Goal: Information Seeking & Learning: Learn about a topic

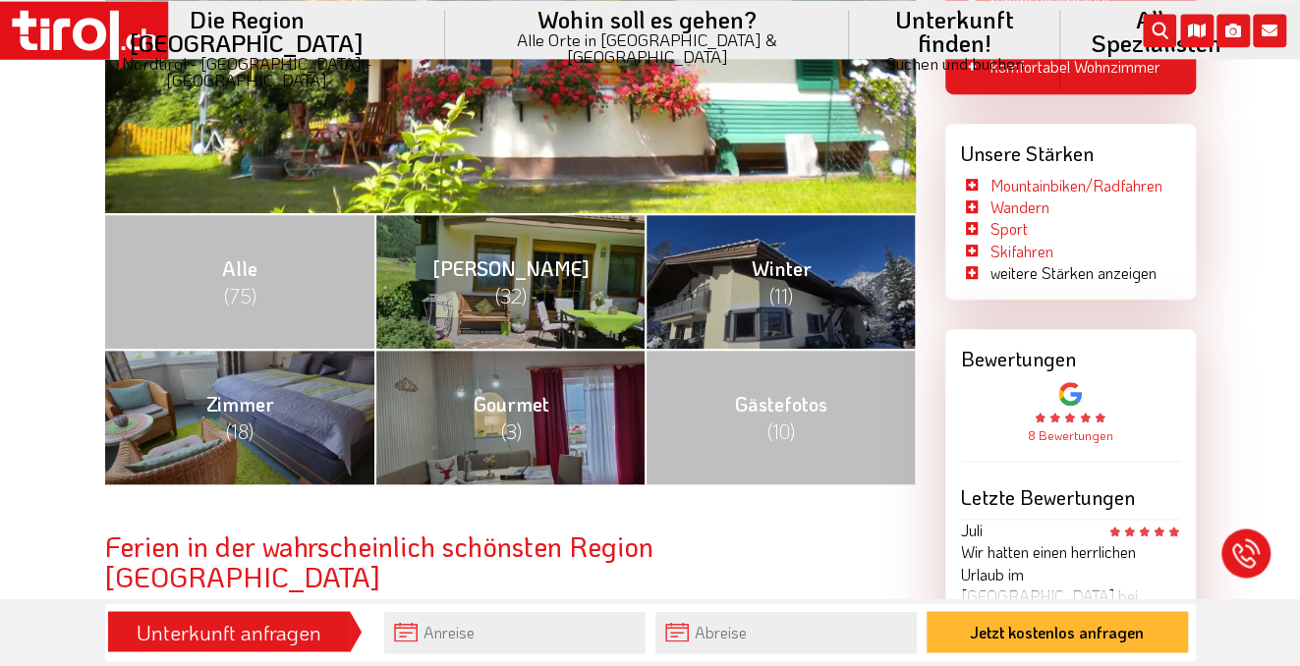
scroll to position [696, 0]
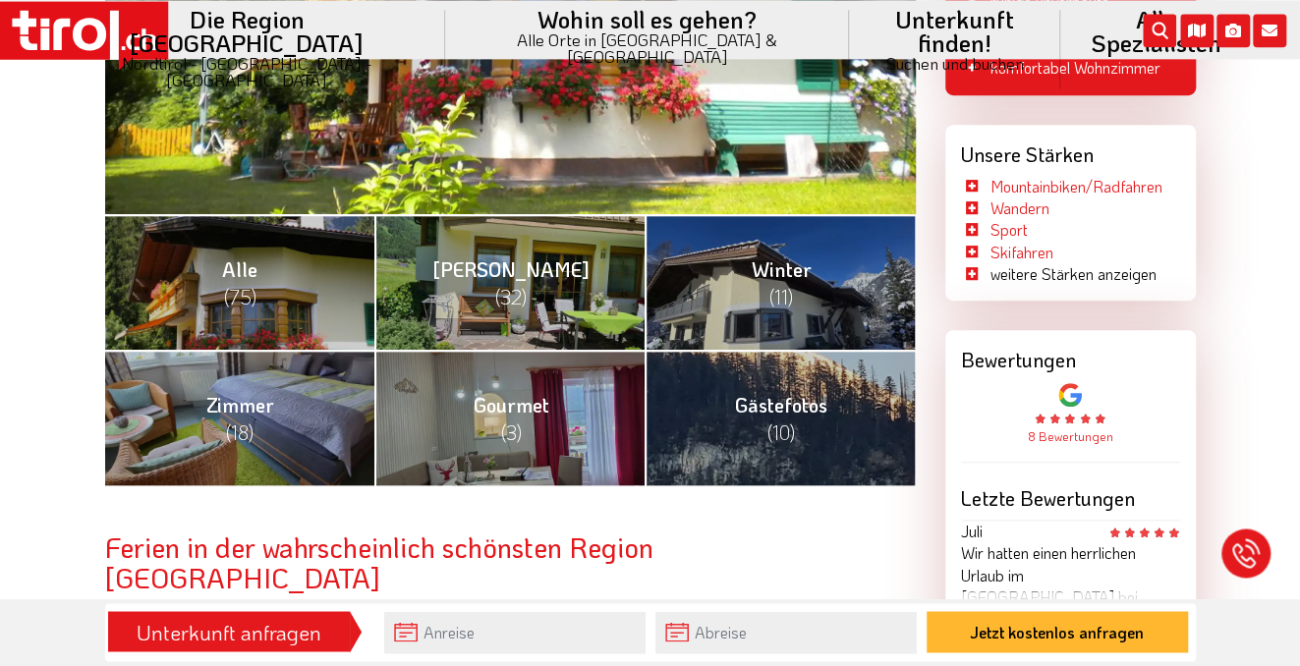
click at [813, 438] on link "Gästefotos (10)" at bounding box center [780, 418] width 270 height 136
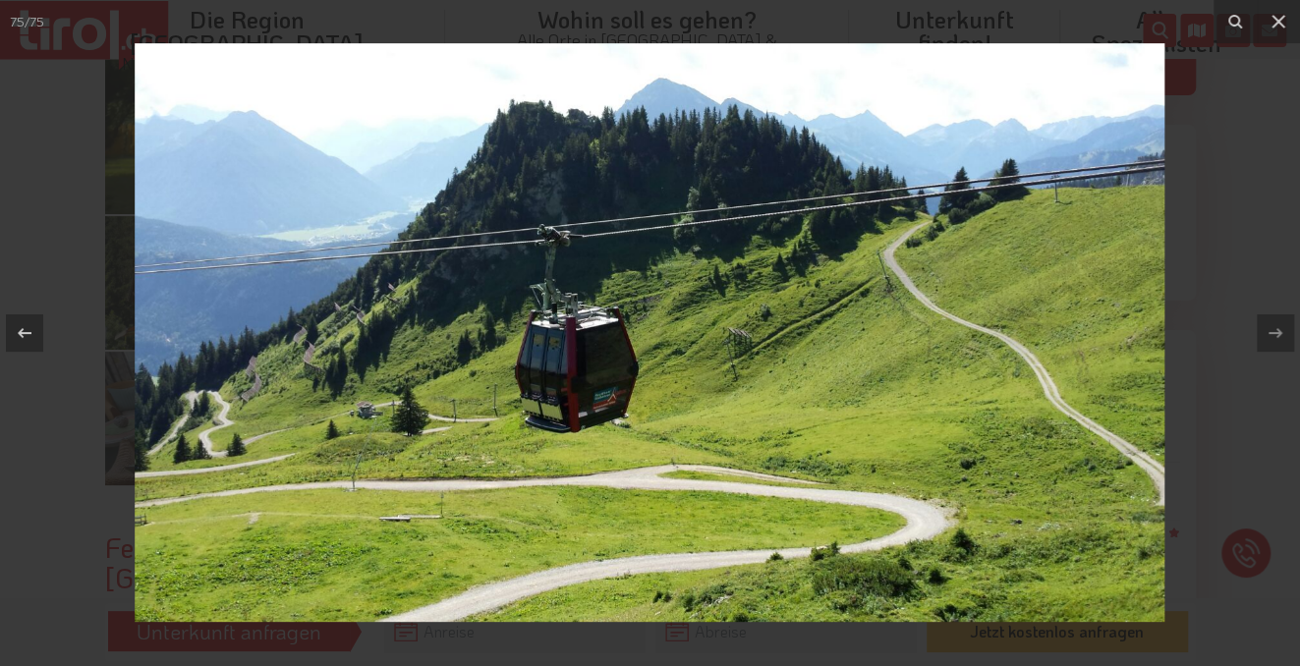
click at [1290, 25] on icon at bounding box center [1279, 22] width 24 height 24
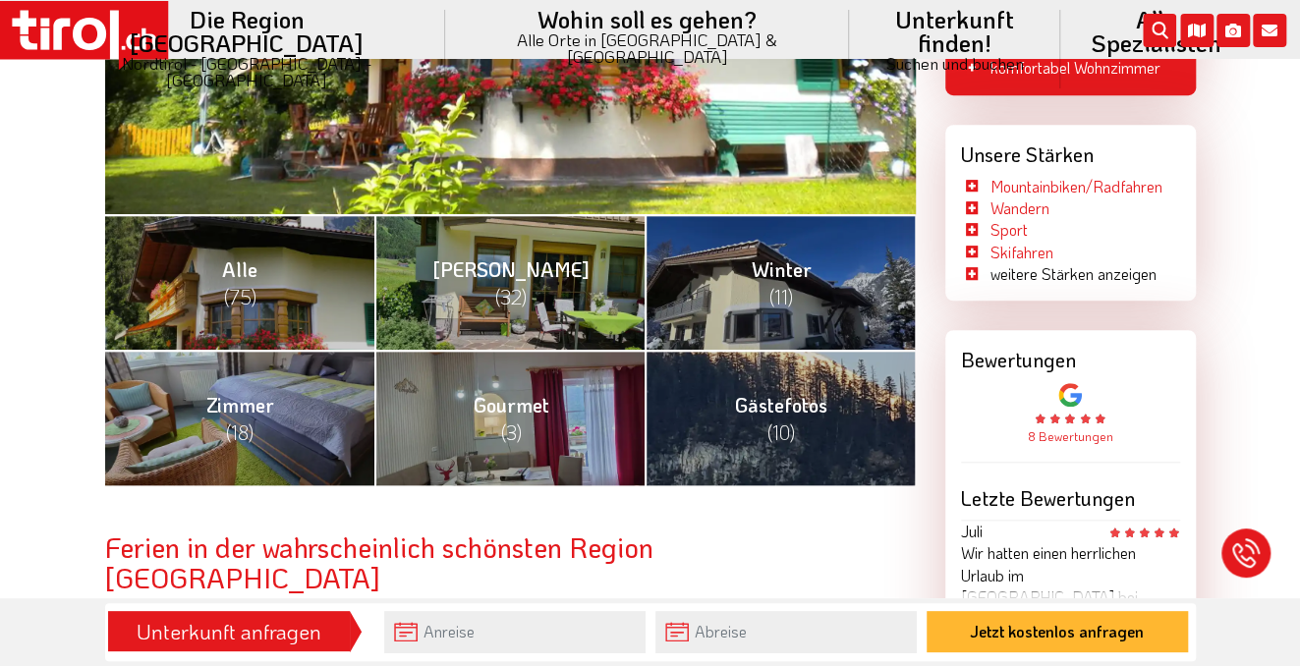
click at [262, 292] on link "Alle (75)" at bounding box center [240, 282] width 270 height 136
click at [268, 295] on link "Alle (75)" at bounding box center [240, 282] width 270 height 136
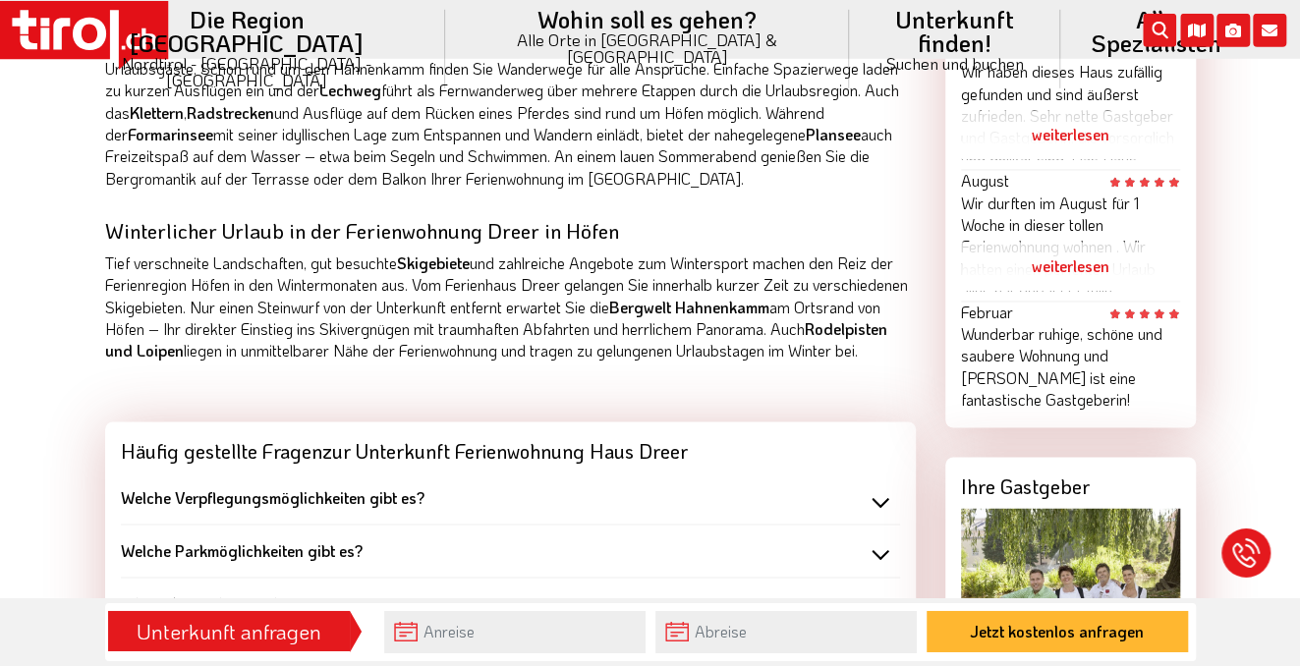
scroll to position [1481, 0]
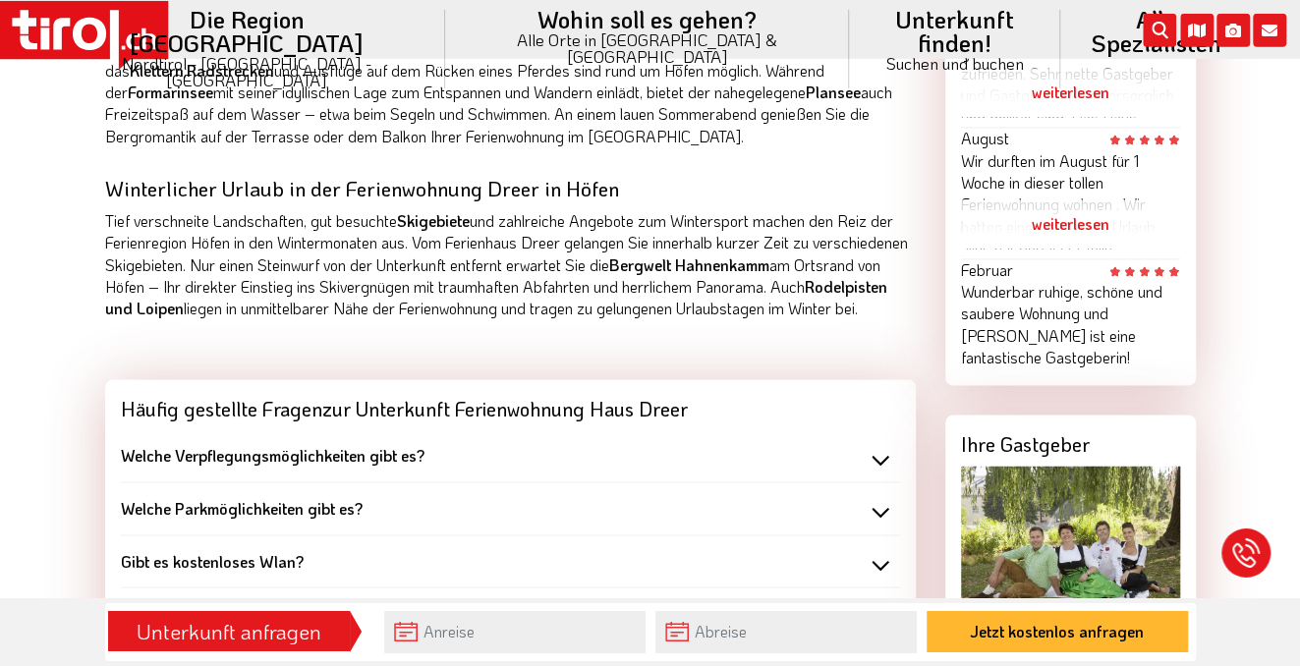
click at [886, 467] on div "Welche Verpflegungsmöglichkeiten gibt es?" at bounding box center [510, 457] width 779 height 22
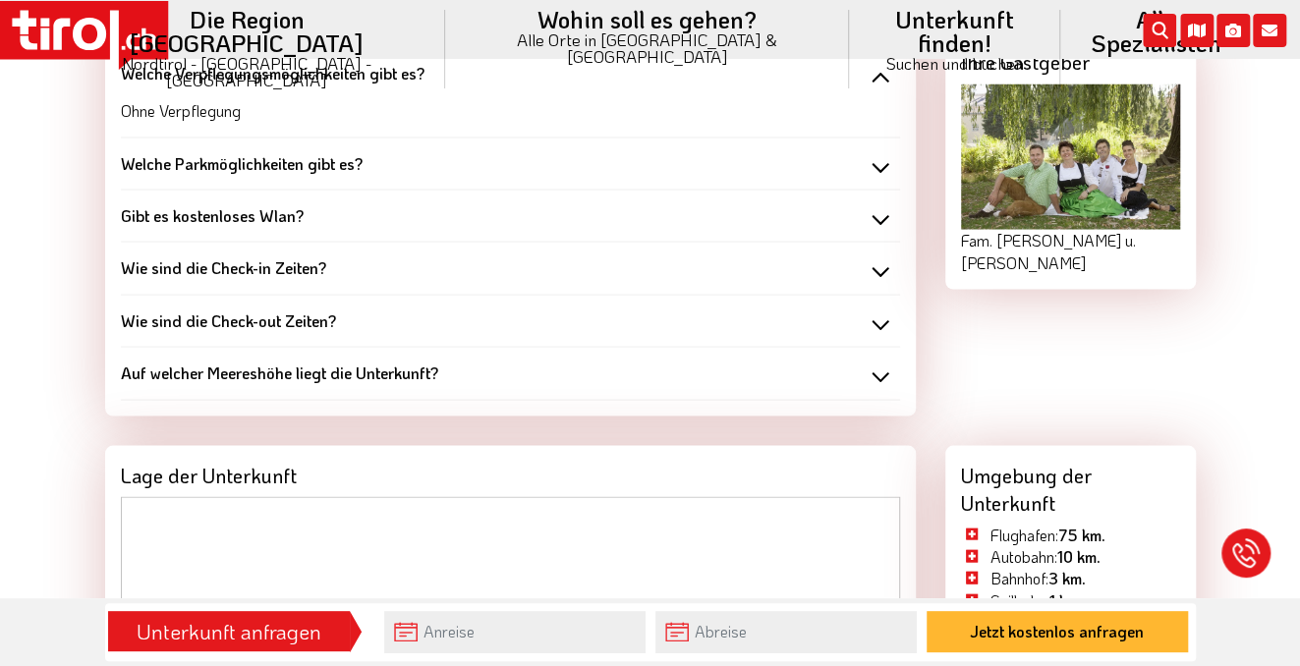
scroll to position [1872, 0]
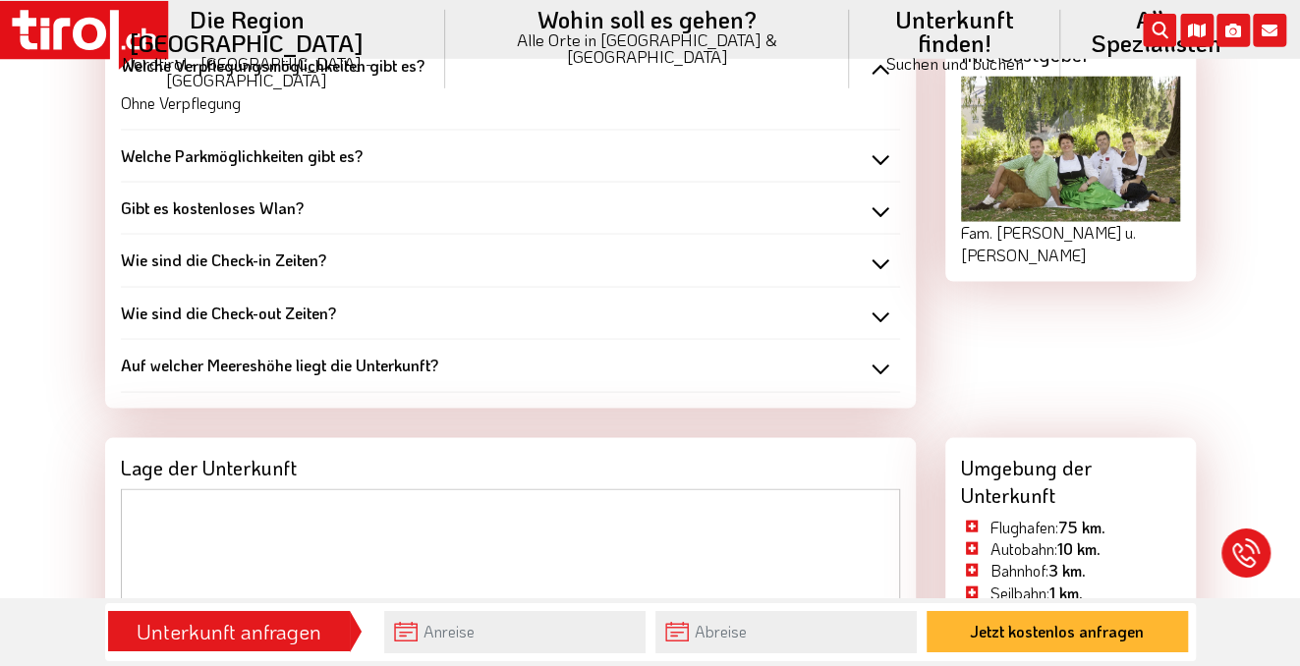
click at [885, 167] on div "Welche Parkmöglichkeiten gibt es?" at bounding box center [510, 156] width 779 height 22
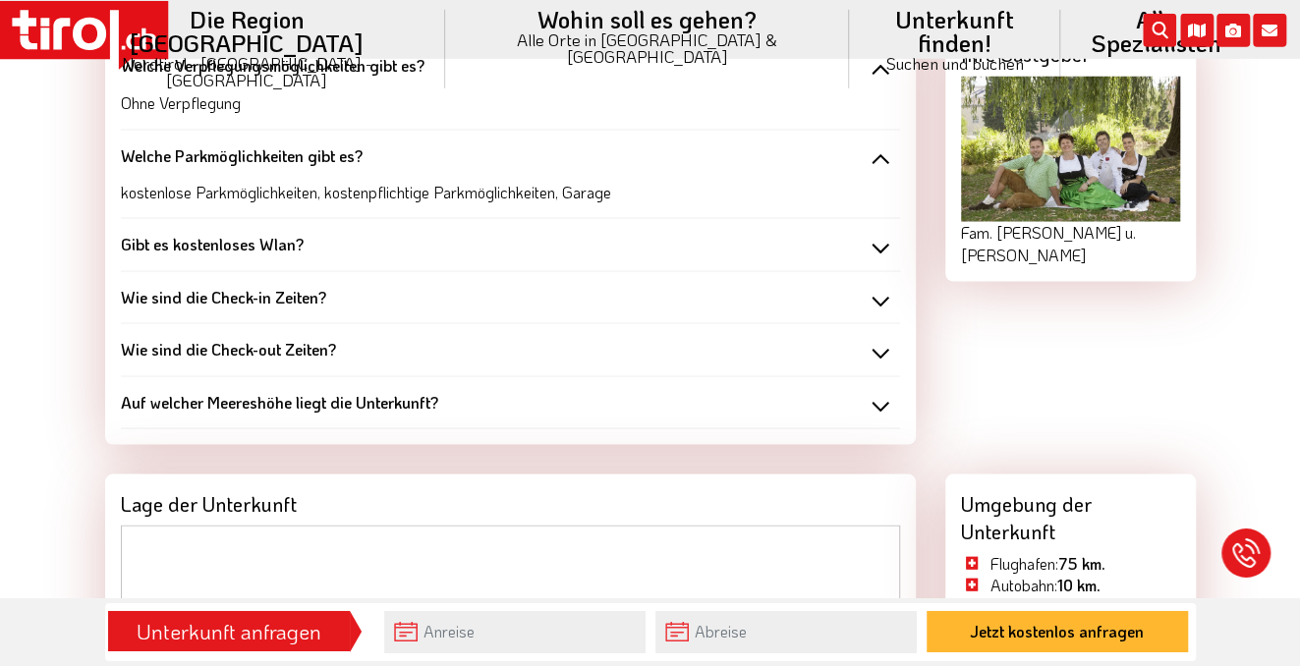
click at [888, 256] on div "Gibt es kostenloses Wlan?" at bounding box center [510, 245] width 779 height 22
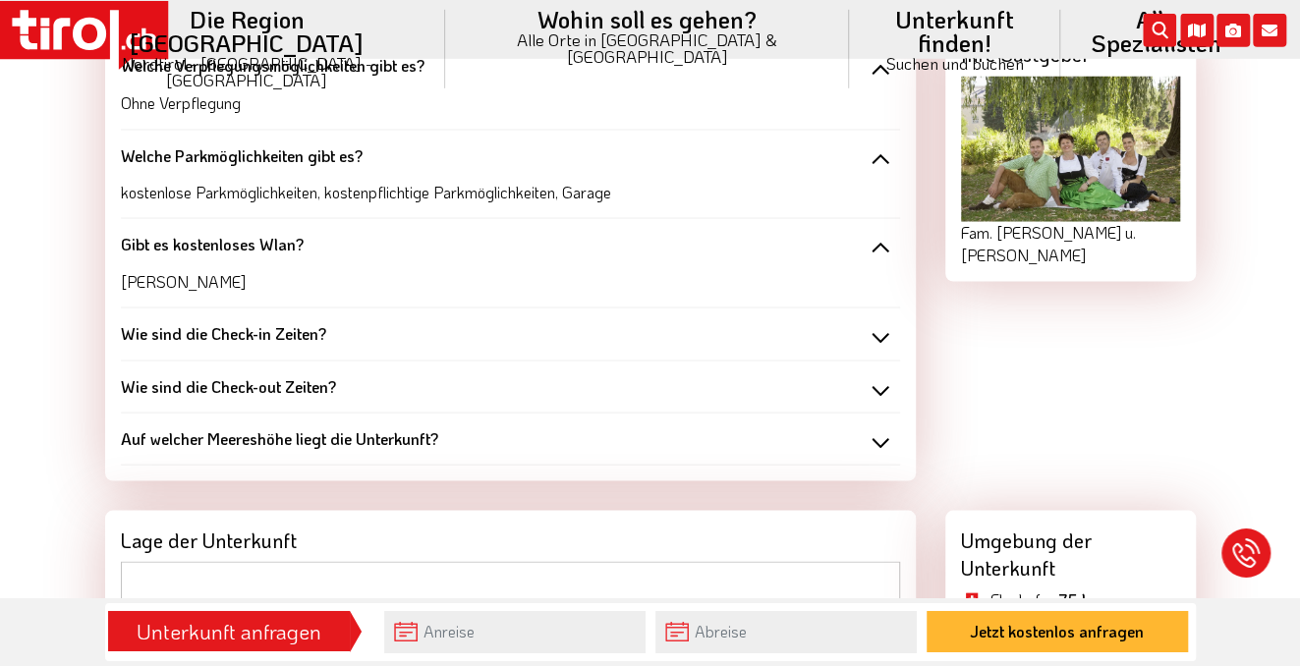
click at [894, 345] on div "Wie sind die Check-in Zeiten?" at bounding box center [510, 334] width 779 height 22
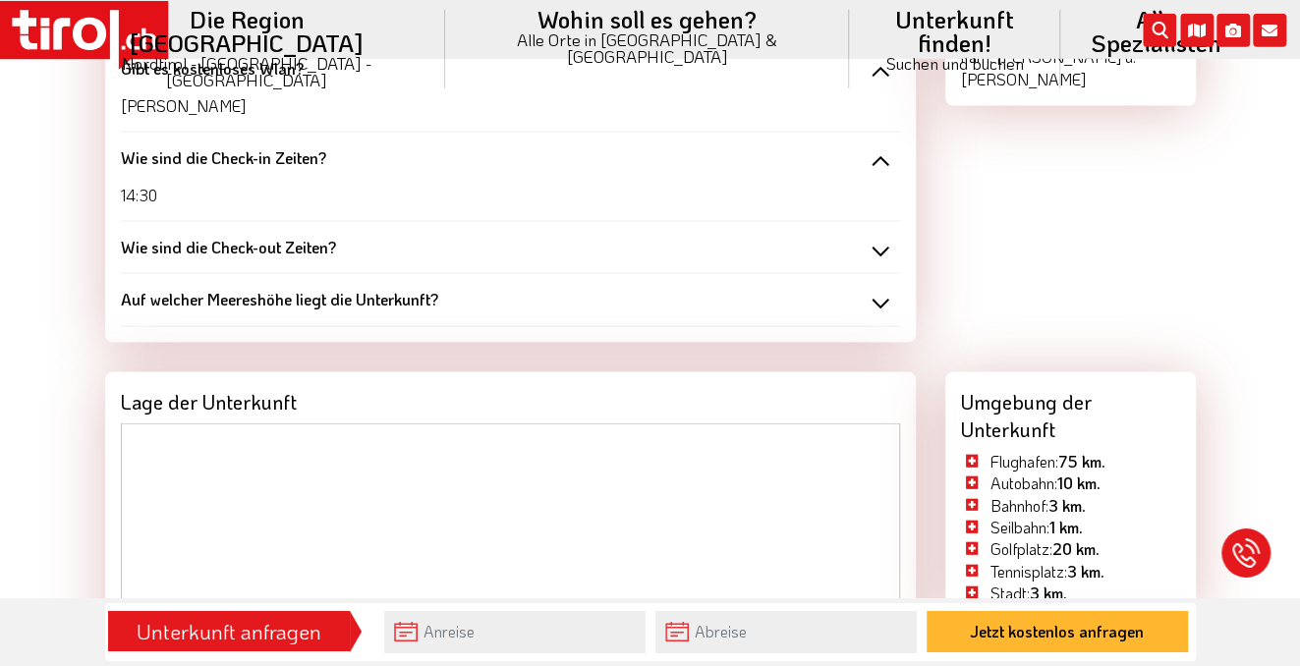
scroll to position [2050, 0]
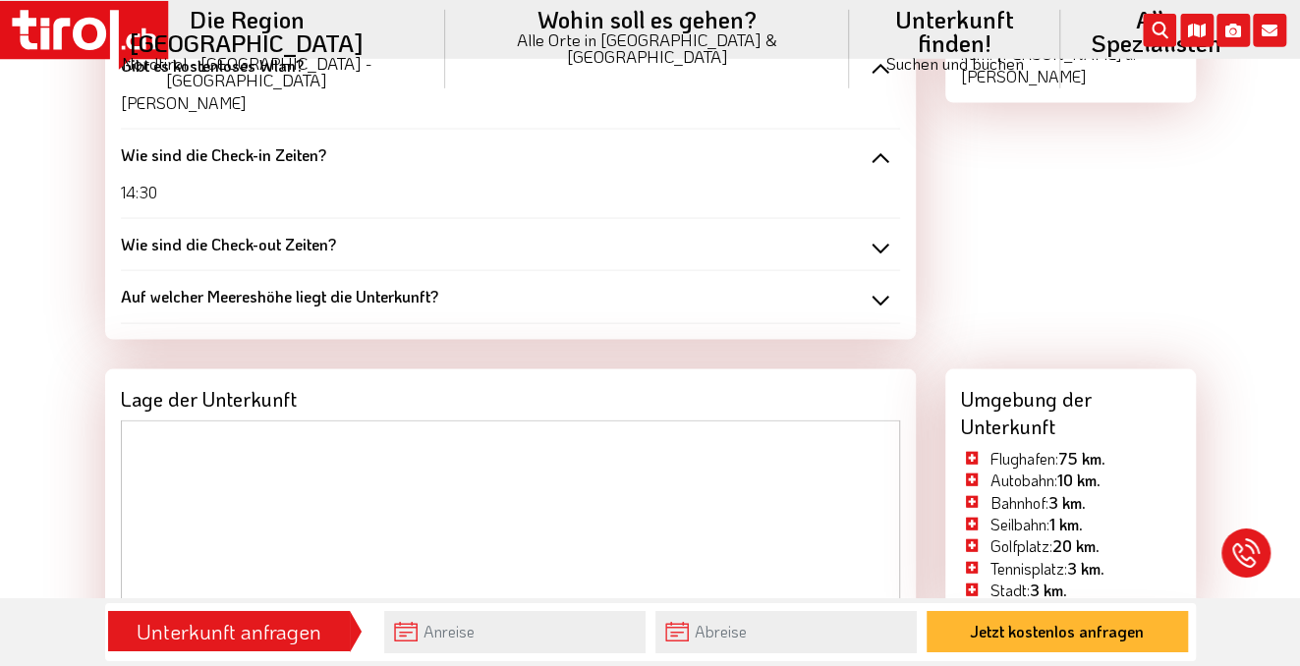
click at [885, 256] on div "Wie sind die Check-out Zeiten?" at bounding box center [510, 245] width 779 height 22
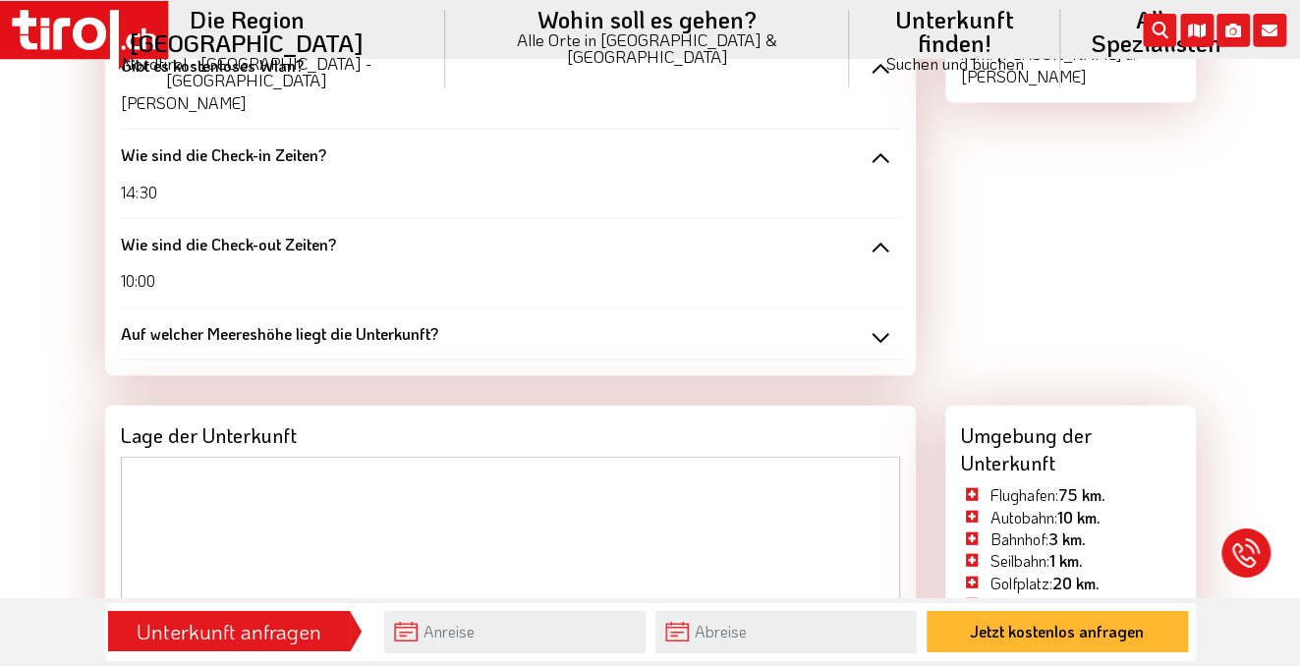
click at [888, 345] on div "Auf welcher Meereshöhe liegt die Unterkunft?" at bounding box center [510, 334] width 779 height 22
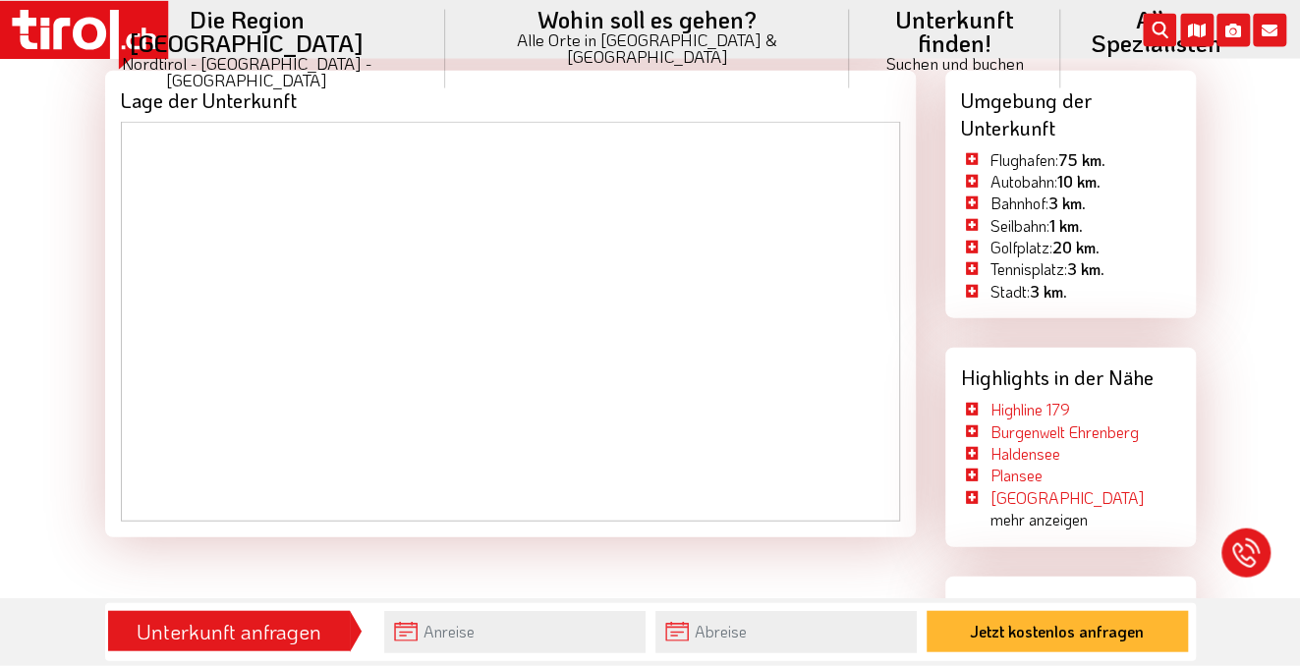
scroll to position [2427, 0]
